Goal: Transaction & Acquisition: Purchase product/service

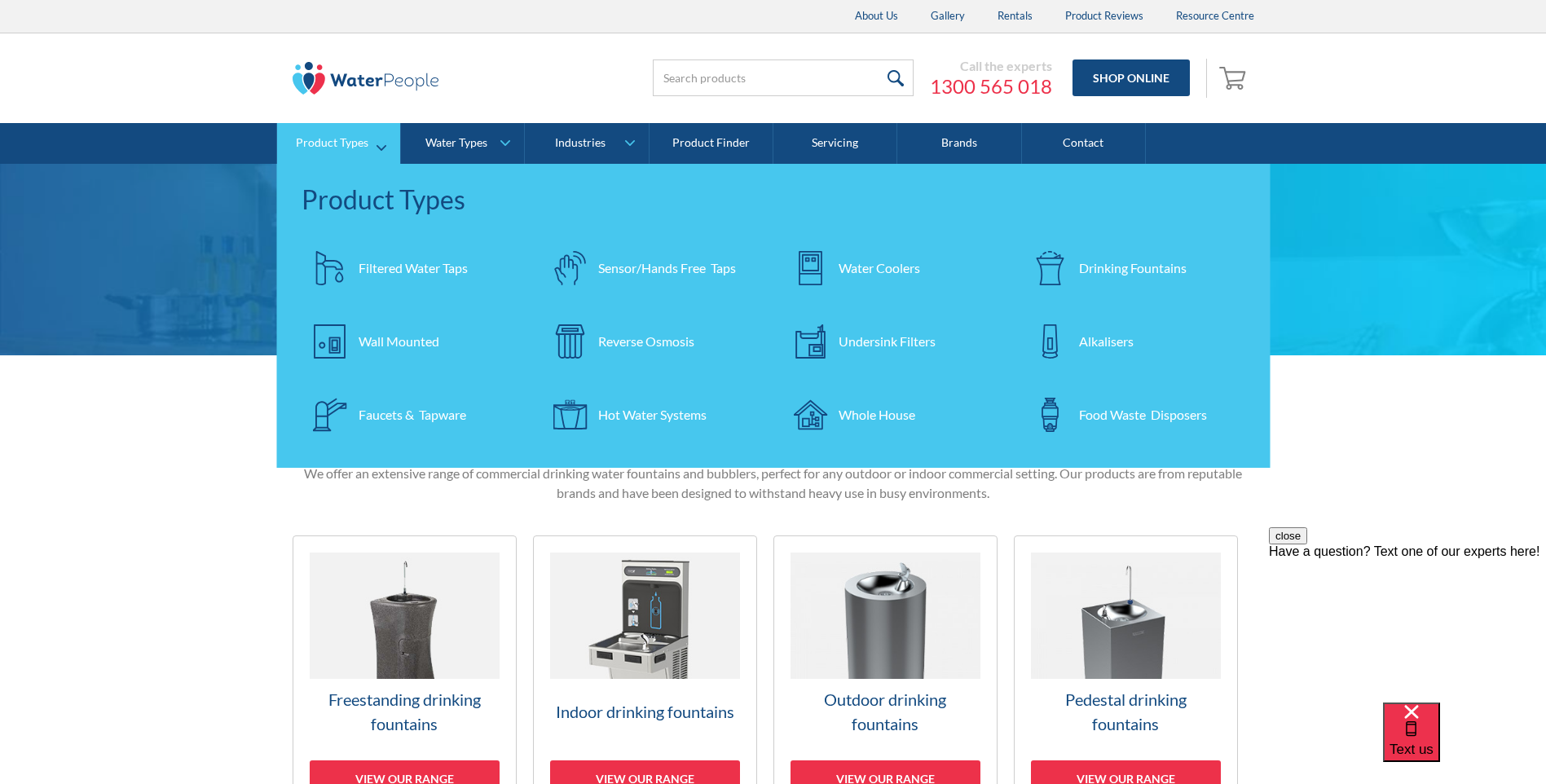
click at [1077, 262] on div at bounding box center [1051, 268] width 57 height 57
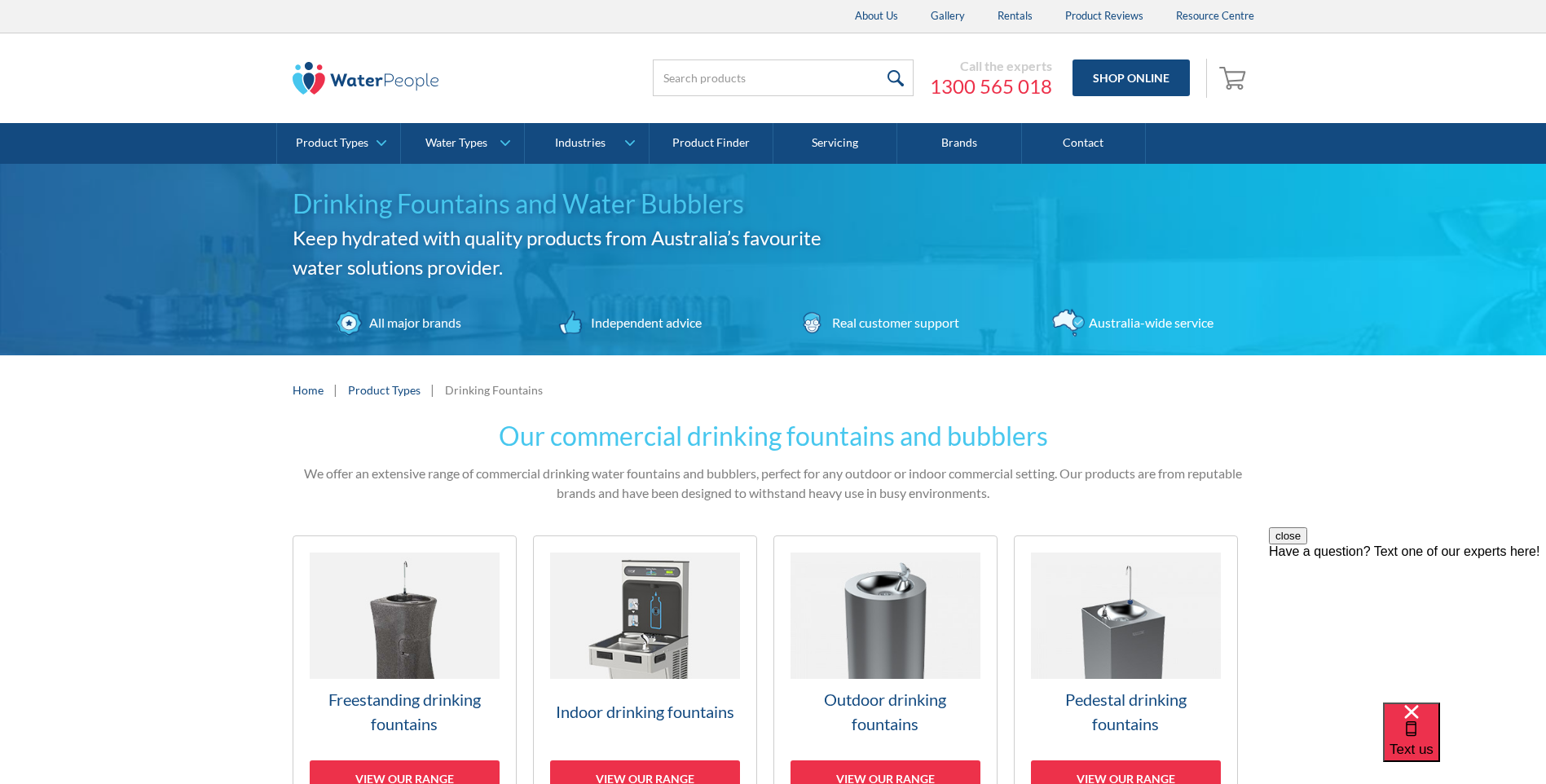
click at [394, 652] on img at bounding box center [404, 615] width 190 height 126
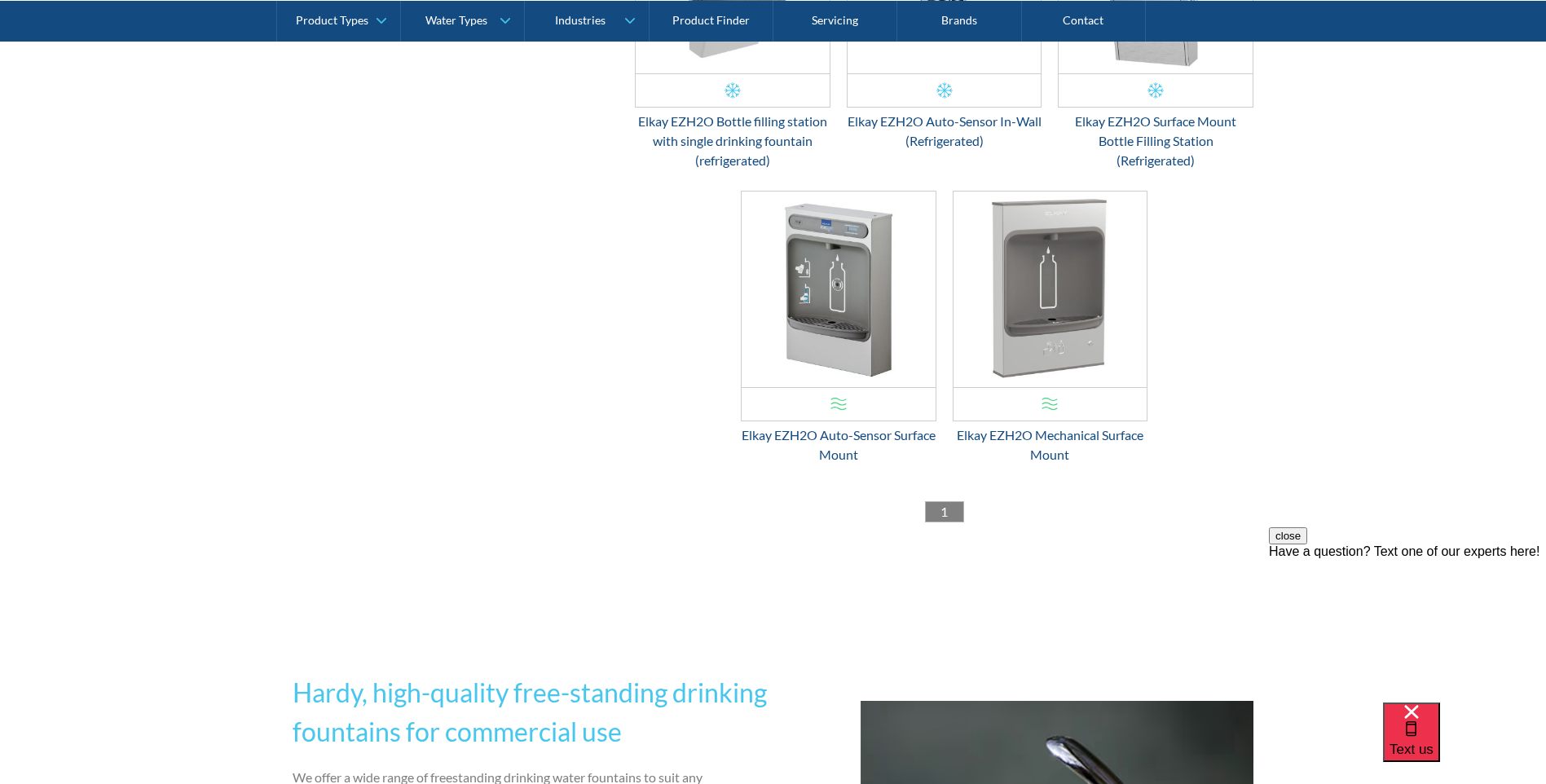
scroll to position [2722, 0]
